Goal: Task Accomplishment & Management: Manage account settings

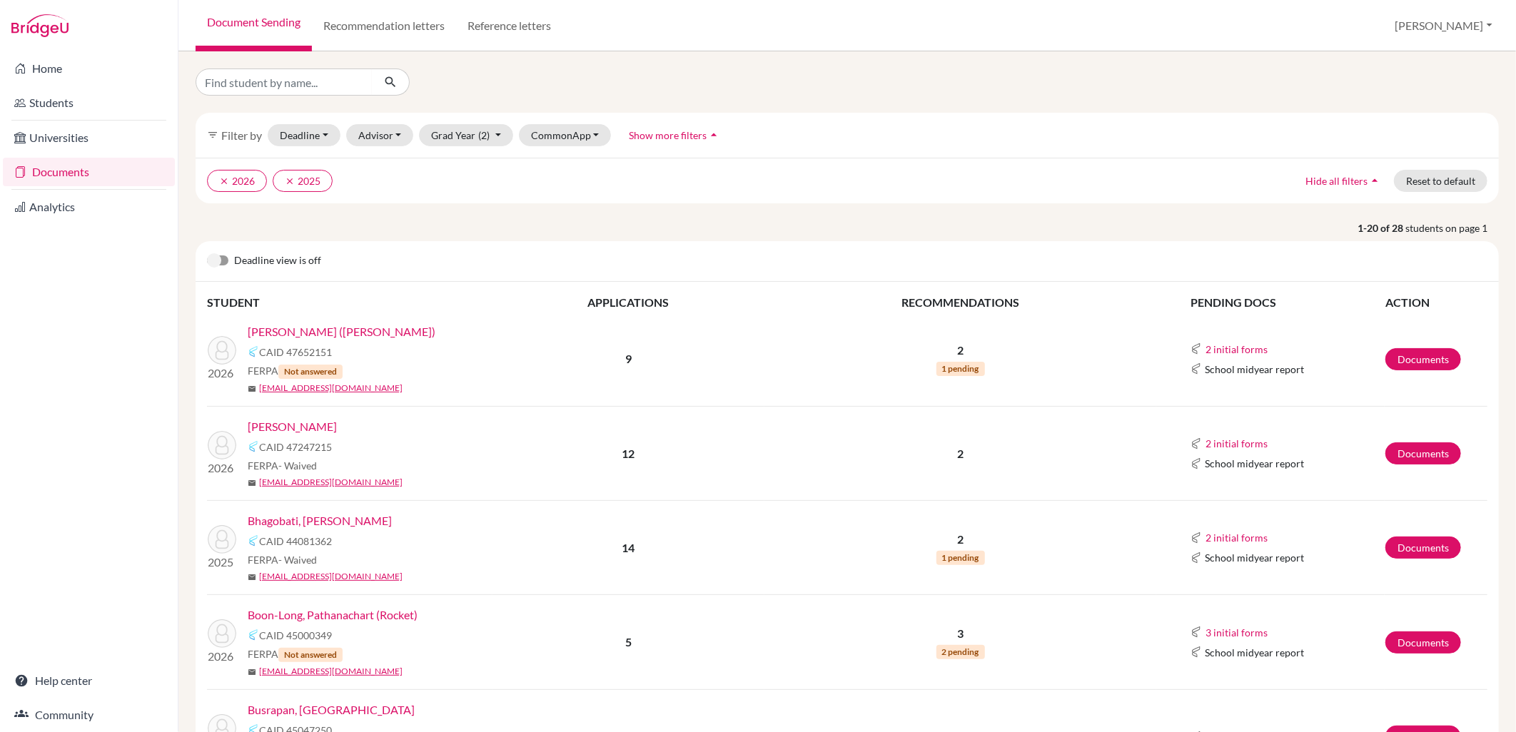
click at [339, 335] on link "Arnold, Maximillian (Max)" at bounding box center [342, 331] width 188 height 17
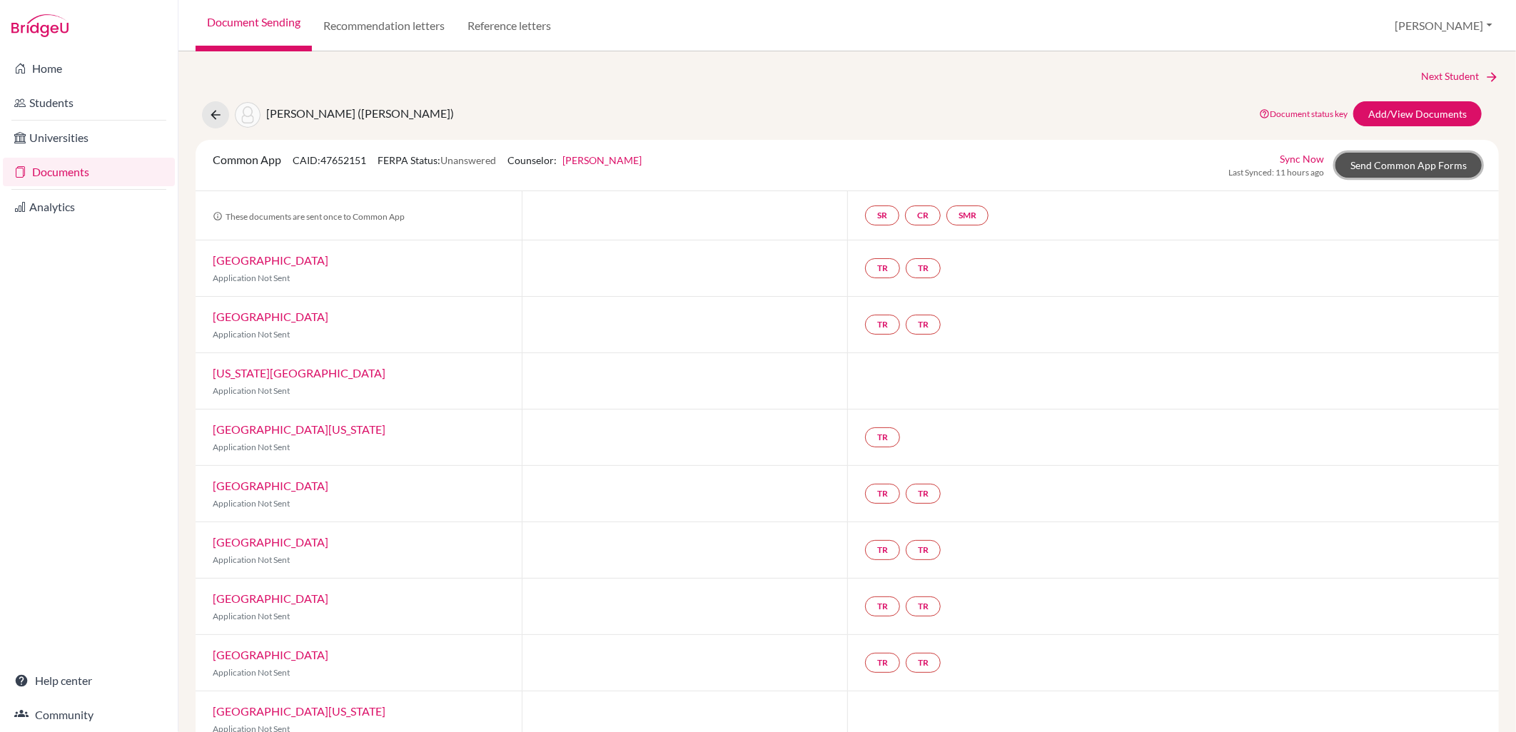
click at [1377, 165] on link "Send Common App Forms" at bounding box center [1408, 165] width 146 height 25
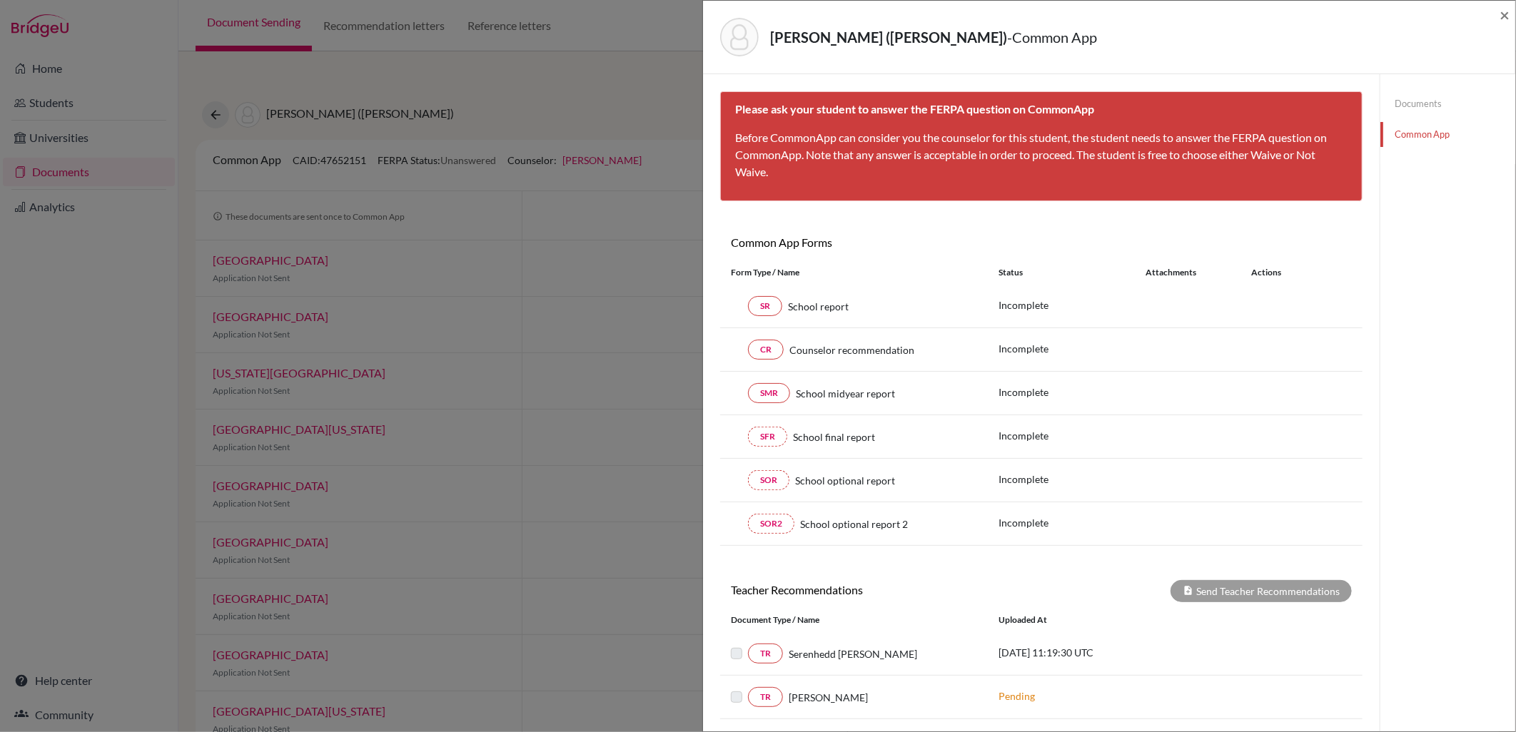
click at [1032, 105] on b "Please ask your student to answer the FERPA question on CommonApp" at bounding box center [914, 109] width 359 height 14
drag, startPoint x: 1029, startPoint y: 110, endPoint x: 1017, endPoint y: 110, distance: 12.1
click at [1017, 110] on b "Please ask your student to answer the FERPA question on CommonApp" at bounding box center [914, 109] width 359 height 14
click at [761, 164] on p "Before CommonApp can consider you the counselor for this student, the student n…" at bounding box center [1041, 154] width 612 height 51
click at [1404, 103] on link "Documents" at bounding box center [1447, 103] width 135 height 25
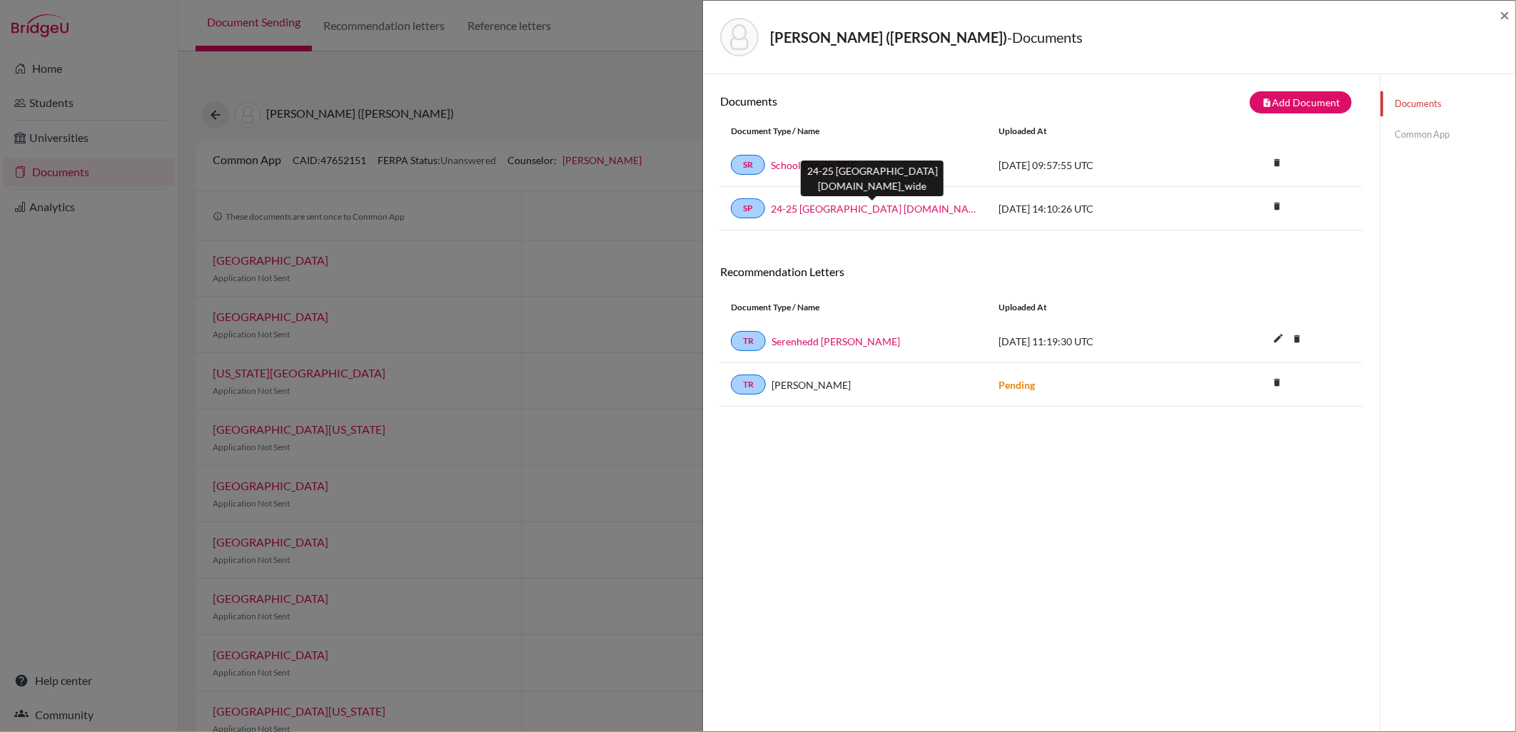
click at [822, 212] on link "24-25 Winchester College School Profile.school_wide" at bounding box center [874, 208] width 206 height 15
click at [826, 155] on div "SR School Details PDF" at bounding box center [854, 165] width 246 height 20
click at [829, 156] on div "SR School Details PDF" at bounding box center [854, 165] width 246 height 20
click at [835, 159] on link "School Details PDF" at bounding box center [814, 165] width 86 height 15
drag, startPoint x: 1506, startPoint y: 11, endPoint x: 975, endPoint y: 101, distance: 539.1
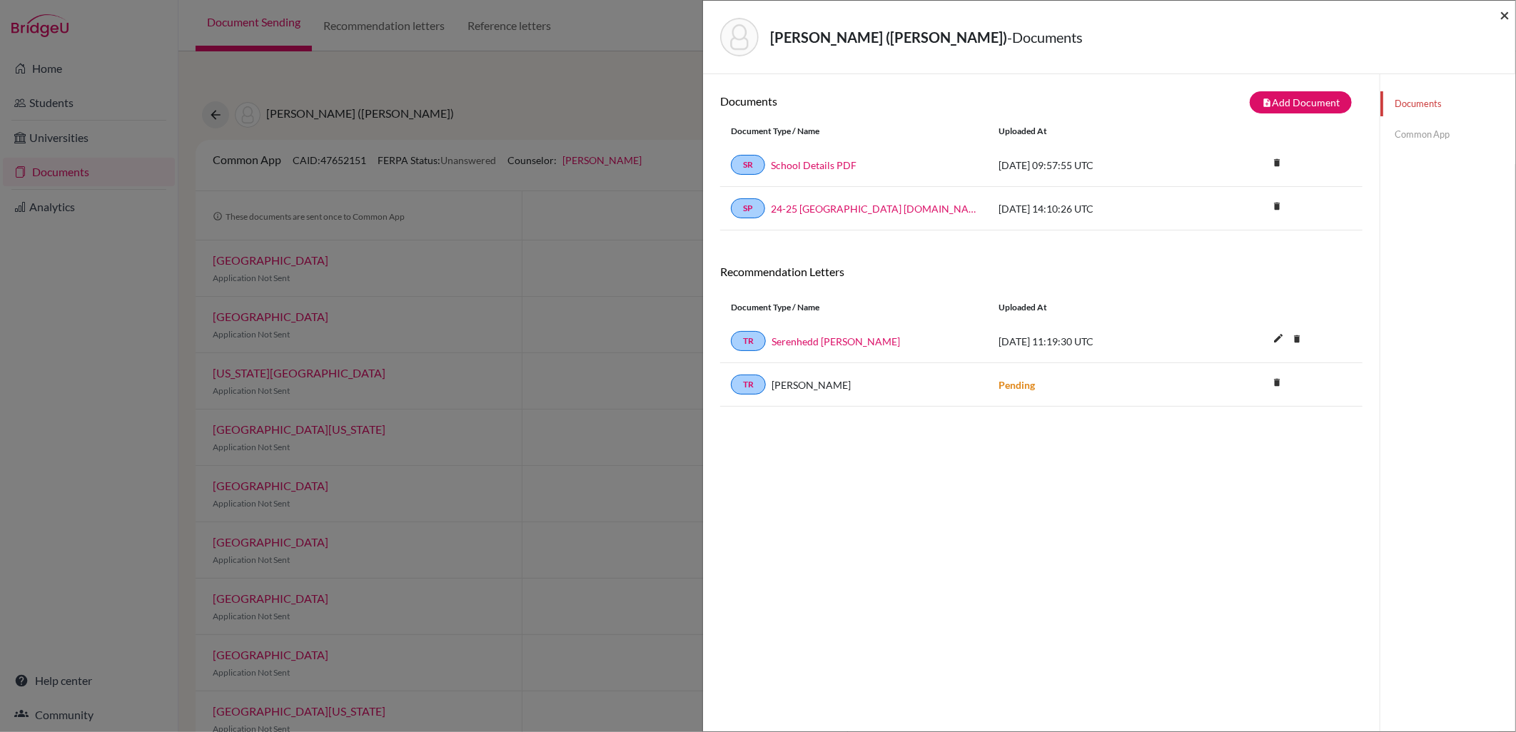
click at [1506, 11] on span "×" at bounding box center [1504, 14] width 10 height 21
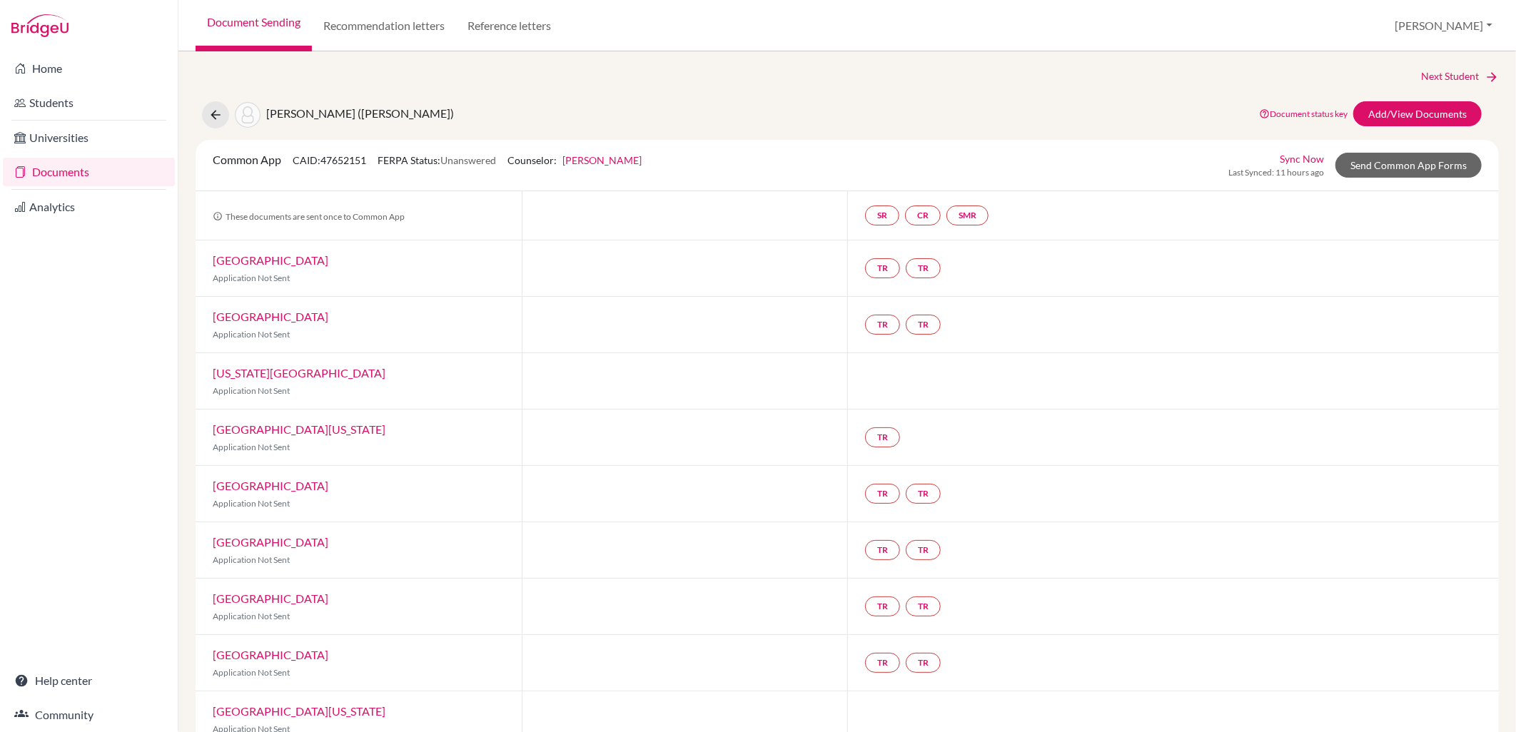
click at [90, 60] on link "Home" at bounding box center [89, 68] width 172 height 29
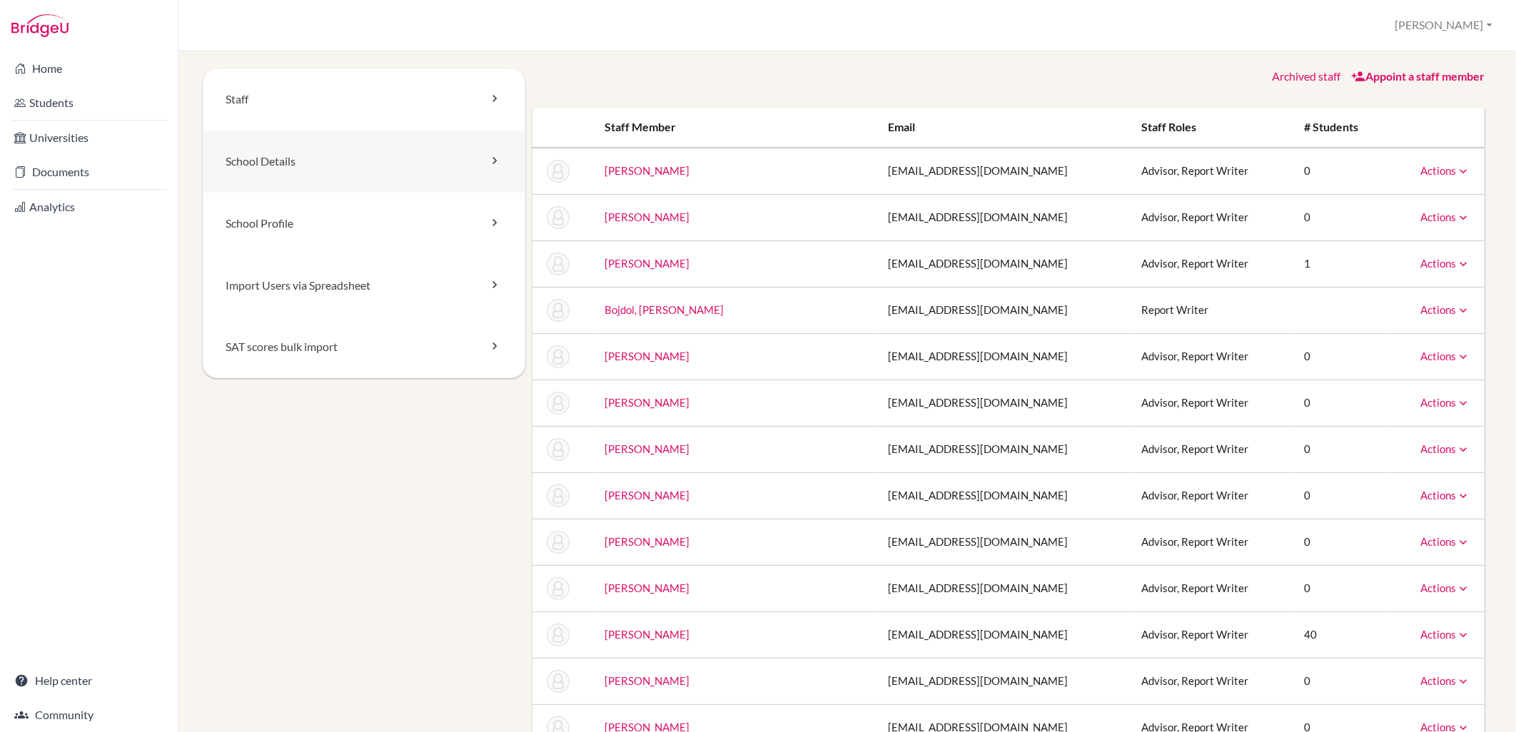
click at [275, 154] on link "School Details" at bounding box center [364, 162] width 323 height 62
